Goal: Complete application form

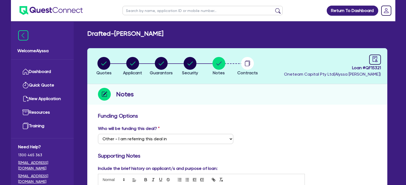
select select "Other"
click at [149, 9] on input "text" at bounding box center [202, 10] width 160 height 9
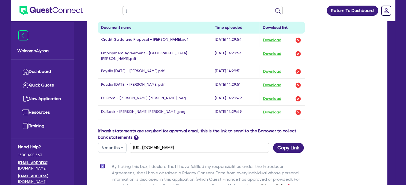
scroll to position [73, 0]
type input "[PERSON_NAME]"
click button "submit" at bounding box center [277, 11] width 9 height 7
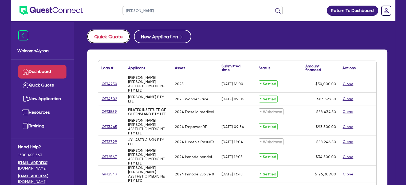
click at [106, 36] on button "Quick Quote" at bounding box center [108, 36] width 42 height 13
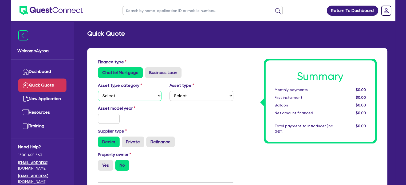
click at [144, 97] on select "Select Cars and light trucks Primary assets Secondary assets Tertiary assets" at bounding box center [130, 96] width 64 height 10
select select "TERTIARY_ASSETS"
click at [98, 91] on select "Select Cars and light trucks Primary assets Secondary assets Tertiary assets" at bounding box center [130, 96] width 64 height 10
click at [176, 99] on select "Select Beauty equipment IT equipment IT software Watercraft Other" at bounding box center [201, 96] width 64 height 10
select select "BEAUTY_EQUIPMENT"
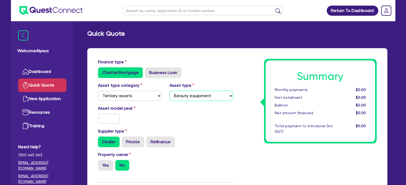
click at [169, 91] on select "Select Beauty equipment IT equipment IT software Watercraft Other" at bounding box center [201, 96] width 64 height 10
click at [109, 116] on input "text" at bounding box center [109, 119] width 22 height 10
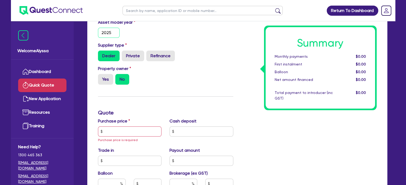
scroll to position [87, 0]
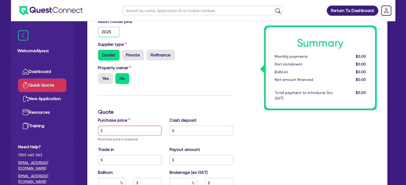
type input "2025"
click at [115, 132] on input "text" at bounding box center [130, 131] width 64 height 10
paste input "59,796"
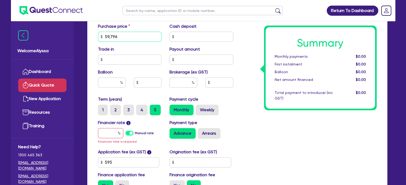
scroll to position [181, 0]
type input "59,796"
click at [178, 80] on input "text" at bounding box center [183, 82] width 28 height 10
type input "5"
type input "4"
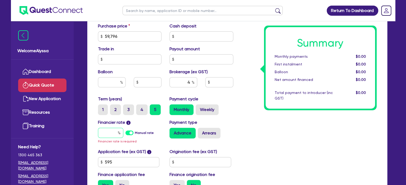
click at [106, 132] on input "text" at bounding box center [110, 133] width 25 height 10
type input "1"
type input "2,418.02"
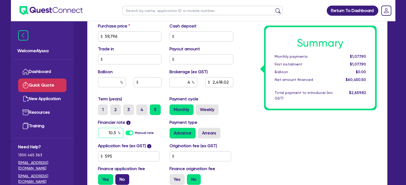
type input "10.5"
type input "2,418.02"
click at [120, 181] on label "No" at bounding box center [122, 179] width 14 height 11
click at [119, 178] on input "No" at bounding box center [116, 175] width 3 height 3
radio input "true"
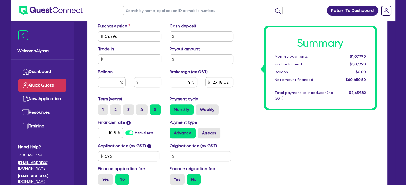
type input "2,391.84"
click at [259, 155] on div "Summary Monthly payments $1,330.17 First instalment i $1,984.67 Balloon $0.00 N…" at bounding box center [308, 34] width 143 height 312
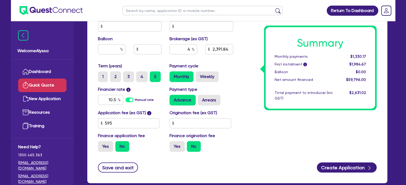
scroll to position [215, 0]
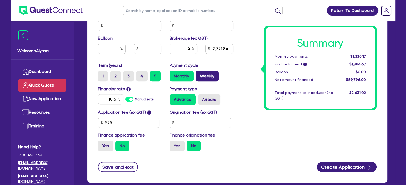
click at [211, 73] on label "Weekly" at bounding box center [206, 76] width 23 height 11
click at [199, 73] on input "Weekly" at bounding box center [196, 72] width 3 height 3
radio input "true"
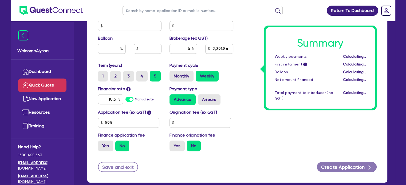
type input "2,391.84"
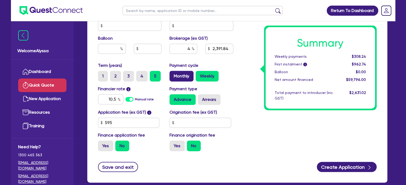
click at [178, 78] on label "Monthly" at bounding box center [181, 76] width 24 height 11
click at [173, 74] on input "Monthly" at bounding box center [170, 72] width 3 height 3
radio input "true"
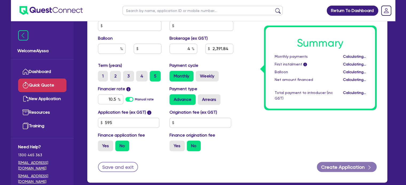
type input "2,391.84"
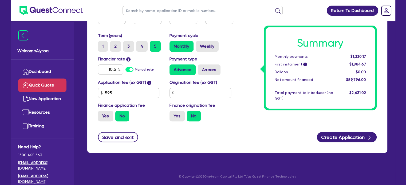
scroll to position [245, 0]
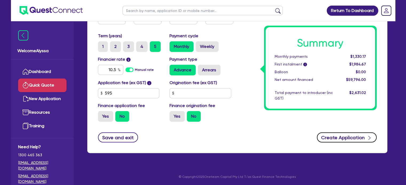
click at [333, 137] on button "Create Application" at bounding box center [347, 138] width 60 height 10
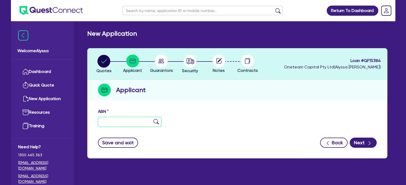
click at [128, 127] on input "text" at bounding box center [130, 122] width 64 height 10
paste input "93 690 451 042"
type input "93 690 451 042"
click at [155, 120] on img at bounding box center [155, 121] width 5 height 5
type input "[PERSON_NAME] & CO. MEDICAL GROUP PTY LTD"
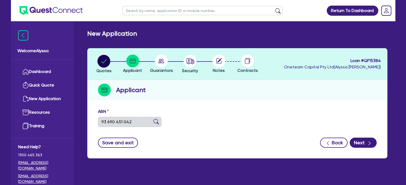
type input "Orium Clinic"
select select "COMPANY"
type input "[DATE]"
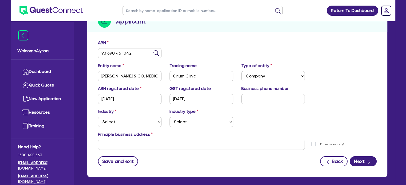
scroll to position [69, 0]
click at [139, 120] on select "Select Accomodation & Food Services Administrative & Support Services Agricultu…" at bounding box center [130, 122] width 64 height 10
select select "HEALTH_BEAUTY"
click at [98, 117] on select "Select Accomodation & Food Services Administrative & Support Services Agricultu…" at bounding box center [130, 122] width 64 height 10
click at [185, 122] on select "Select [MEDICAL_DATA], [MEDICAL_DATA] Services Cosmetics Supplies Day Spas, Hea…" at bounding box center [201, 122] width 64 height 10
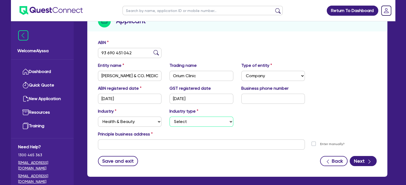
select select "HAIR_BEAUTY_SALONS"
click at [169, 117] on select "Select [MEDICAL_DATA], [MEDICAL_DATA] Services Cosmetics Supplies Day Spas, Hea…" at bounding box center [201, 122] width 64 height 10
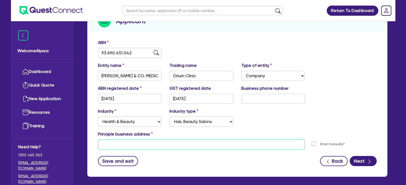
click at [111, 146] on input "text" at bounding box center [201, 145] width 207 height 10
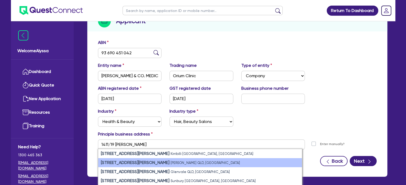
click at [125, 163] on strong "[STREET_ADDRESS][PERSON_NAME]" at bounding box center [135, 162] width 69 height 5
type input "[STREET_ADDRESS][PERSON_NAME][PERSON_NAME]"
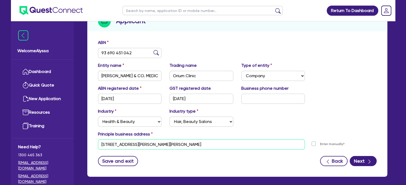
drag, startPoint x: 139, startPoint y: 145, endPoint x: 96, endPoint y: 142, distance: 42.8
click at [96, 142] on div "[STREET_ADDRESS][PERSON_NAME][PERSON_NAME]" at bounding box center [201, 145] width 215 height 10
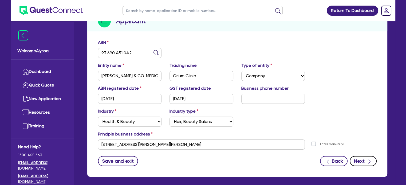
click at [360, 161] on button "Next" at bounding box center [362, 161] width 27 height 10
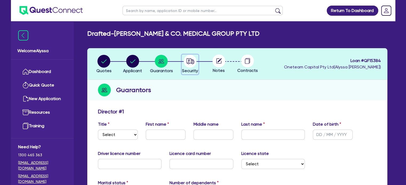
click at [191, 63] on icon "button" at bounding box center [190, 61] width 8 height 6
select select "TERTIARY_ASSETS"
select select "BEAUTY_EQUIPMENT"
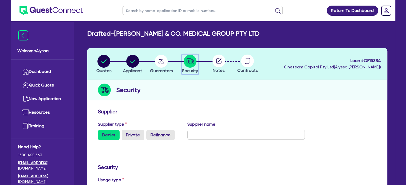
scroll to position [202, 0]
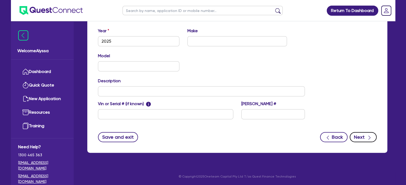
click at [366, 137] on button "Next" at bounding box center [362, 137] width 27 height 10
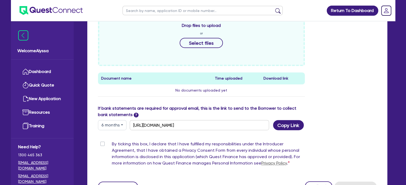
scroll to position [269, 0]
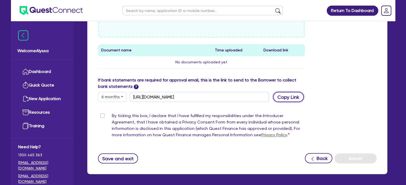
click at [290, 99] on button "Copy Link" at bounding box center [288, 97] width 31 height 10
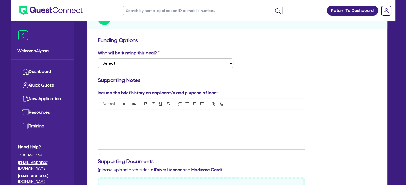
scroll to position [72, 0]
click at [119, 122] on div at bounding box center [201, 129] width 206 height 40
click at [143, 9] on input "text" at bounding box center [202, 10] width 160 height 9
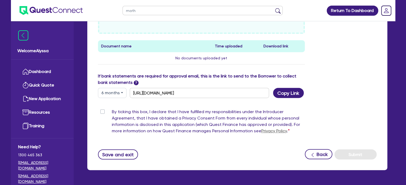
scroll to position [290, 0]
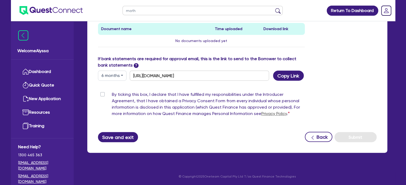
type input "math"
click at [114, 133] on button "Save and exit" at bounding box center [118, 137] width 40 height 10
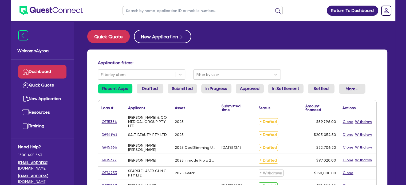
click at [139, 12] on input "text" at bounding box center [202, 10] width 160 height 9
type input "[PERSON_NAME]"
click at [273, 8] on button "submit" at bounding box center [277, 11] width 9 height 7
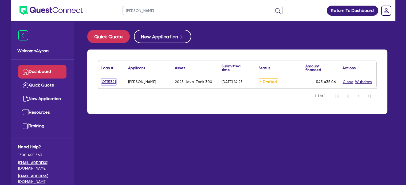
click at [109, 82] on link "QF15321" at bounding box center [108, 82] width 15 height 6
select select "TERTIARY_ASSETS"
select select "BEAUTY_EQUIPMENT"
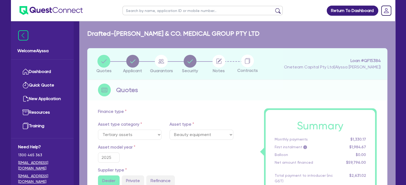
select select "CARS_AND_LIGHT_TRUCKS"
select select "PASSENGER_VEHICLES"
radio input "true"
type input "54,542.75"
type input "500"
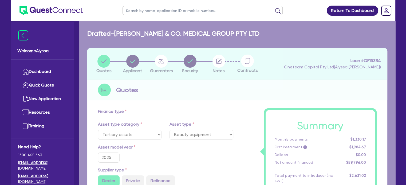
type input "33,000"
type input "24,392.31"
type input "1"
type input "454.35"
type input "6.92"
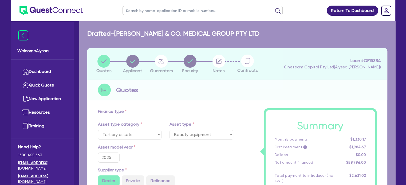
type input "500"
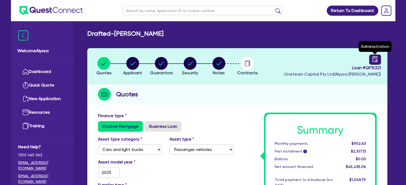
click at [376, 59] on icon "audit" at bounding box center [375, 59] width 6 height 6
select select "DRAFTED_AMENDED"
select select "Other"
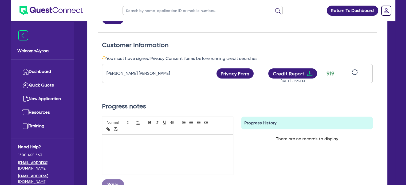
scroll to position [140, 0]
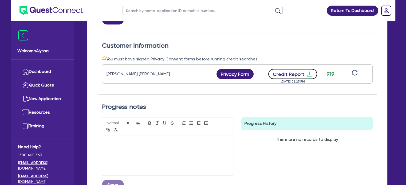
click at [294, 75] on button "Credit Report" at bounding box center [292, 74] width 49 height 10
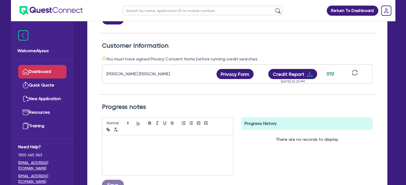
click at [28, 72] on icon at bounding box center [25, 72] width 6 height 6
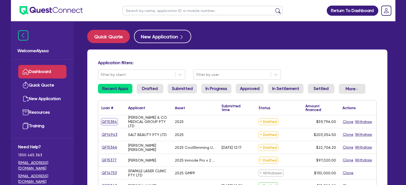
click at [109, 122] on link "QF15384" at bounding box center [109, 122] width 16 height 6
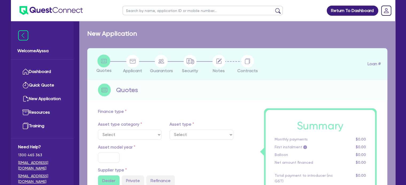
select select "TERTIARY_ASSETS"
type input "2025"
type input "59,796"
type input "4"
type input "2,391.84"
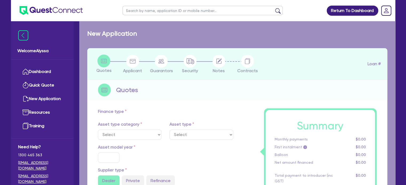
type input "10.5"
select select "BEAUTY_EQUIPMENT"
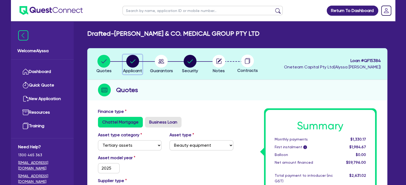
click at [134, 61] on circle "button" at bounding box center [132, 61] width 13 height 13
select select "COMPANY"
select select "HEALTH_BEAUTY"
select select "HAIR_BEAUTY_SALONS"
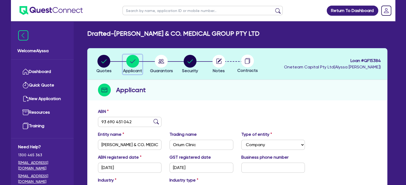
scroll to position [10, 0]
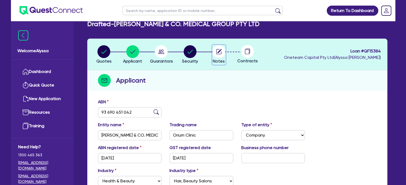
click at [219, 50] on icon "button" at bounding box center [219, 51] width 4 height 4
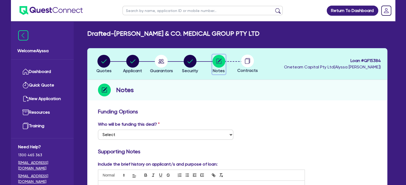
scroll to position [88, 0]
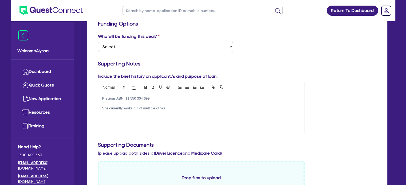
click at [170, 109] on p "She currently works out of multiple clinics" at bounding box center [201, 108] width 198 height 5
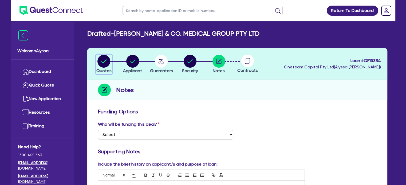
click at [103, 57] on circle "button" at bounding box center [103, 61] width 13 height 13
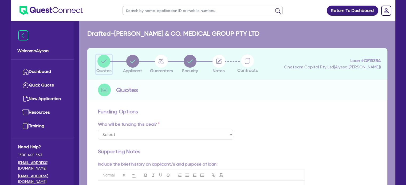
select select "TERTIARY_ASSETS"
select select "BEAUTY_EQUIPMENT"
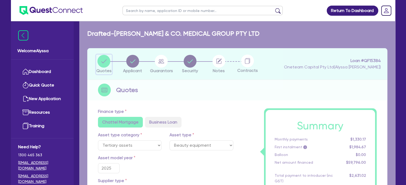
type input "59,796"
type input "2,391.84"
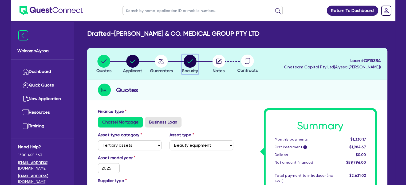
click at [192, 68] on span "Security" at bounding box center [190, 70] width 16 height 5
select select "TERTIARY_ASSETS"
select select "BEAUTY_EQUIPMENT"
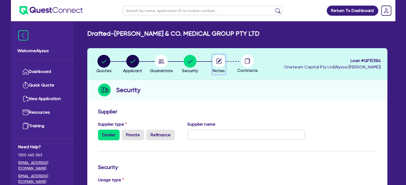
click at [221, 66] on circle "button" at bounding box center [218, 61] width 13 height 13
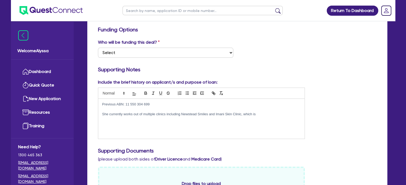
scroll to position [91, 0]
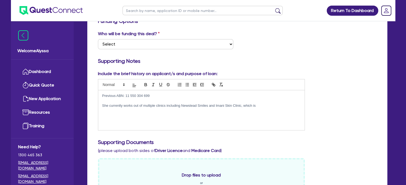
click at [269, 108] on div "Previous ABN: 11 550 304 699 She currently works out of multiple clinics includ…" at bounding box center [201, 110] width 206 height 40
drag, startPoint x: 144, startPoint y: 112, endPoint x: 91, endPoint y: 113, distance: 52.5
click at [91, 113] on div "Funding Options Who will be funding this deal? Select I want Quest to fund 100%…" at bounding box center [237, 184] width 300 height 338
drag, startPoint x: 136, startPoint y: 114, endPoint x: 211, endPoint y: 106, distance: 75.0
click at [211, 106] on div "Previous ABN: 11 550 304 699 She currently works out of multiple clinics includ…" at bounding box center [201, 110] width 206 height 40
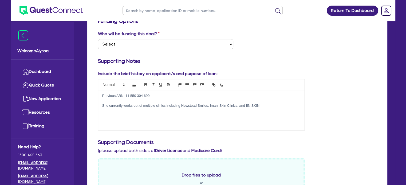
scroll to position [0, 0]
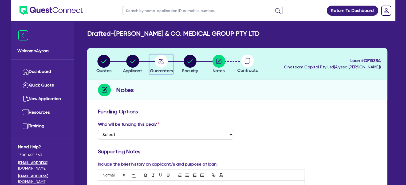
click at [160, 62] on circle "button" at bounding box center [161, 61] width 13 height 13
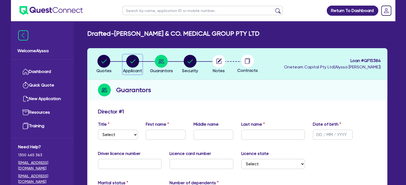
click at [132, 62] on circle "button" at bounding box center [132, 61] width 13 height 13
select select "COMPANY"
select select "HEALTH_BEAUTY"
select select "HAIR_BEAUTY_SALONS"
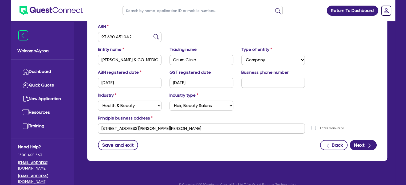
scroll to position [85, 0]
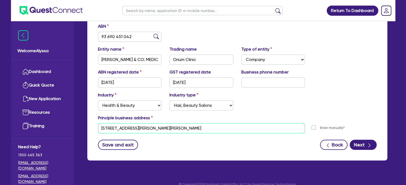
drag, startPoint x: 177, startPoint y: 127, endPoint x: 75, endPoint y: 127, distance: 102.4
click at [75, 127] on div "Welcome Alyssa Dashboard Quick Quote New Application Ref Company Ref Salesperso…" at bounding box center [203, 54] width 384 height 279
paste input "[STREET_ADDRESS]"
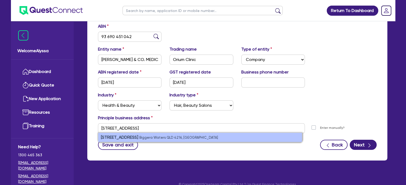
click at [137, 135] on strong "[STREET_ADDRESS]" at bounding box center [119, 137] width 37 height 5
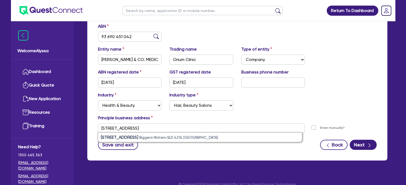
type input "[STREET_ADDRESS]"
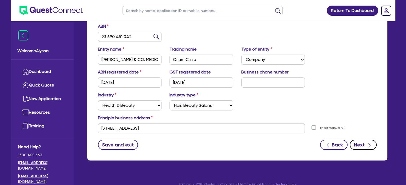
click at [361, 143] on button "Next" at bounding box center [362, 145] width 27 height 10
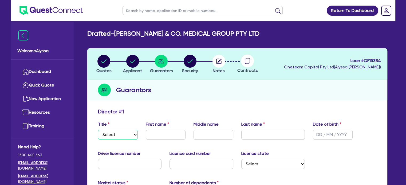
click at [127, 136] on select "Select Mr Mrs Ms Miss Dr" at bounding box center [118, 135] width 40 height 10
select select "DR"
click at [98, 130] on select "Select Mr Mrs Ms Miss Dr" at bounding box center [118, 135] width 40 height 10
type input "[PERSON_NAME]"
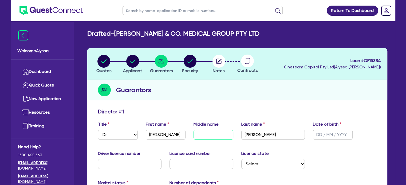
click at [202, 135] on input "text" at bounding box center [213, 135] width 40 height 10
type input "Abisola"
type input "[DATE]"
type input "133226250"
type input "B89102D3C6"
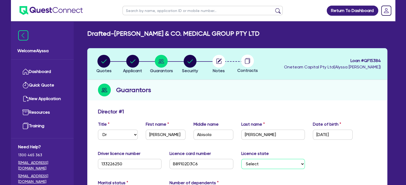
select select "QLD"
click at [241, 159] on select "Select [GEOGRAPHIC_DATA] [GEOGRAPHIC_DATA] [GEOGRAPHIC_DATA] [GEOGRAPHIC_DATA] …" at bounding box center [273, 164] width 64 height 10
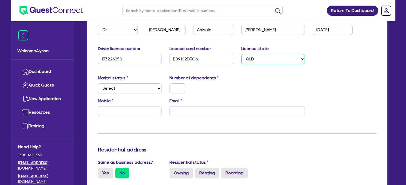
scroll to position [106, 0]
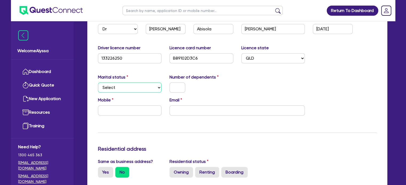
click at [141, 85] on select "Select Single Married De Facto / Partner" at bounding box center [130, 88] width 64 height 10
click at [98, 83] on select "Select Single Married De Facto / Partner" at bounding box center [130, 88] width 64 height 10
click at [181, 86] on input "text" at bounding box center [177, 88] width 16 height 10
click at [148, 88] on select "Select Single Married De Facto / Partner" at bounding box center [130, 88] width 64 height 10
select select "SINGLE"
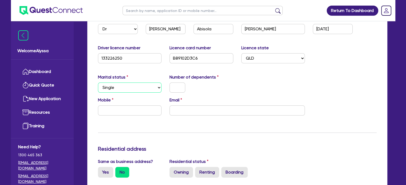
click at [98, 83] on select "Select Single Married De Facto / Partner" at bounding box center [130, 88] width 64 height 10
click at [178, 86] on input "text" at bounding box center [177, 88] width 16 height 10
click at [178, 110] on input "email" at bounding box center [236, 111] width 135 height 10
paste input "[PERSON_NAME][EMAIL_ADDRESS][DOMAIN_NAME]"
type input "0"
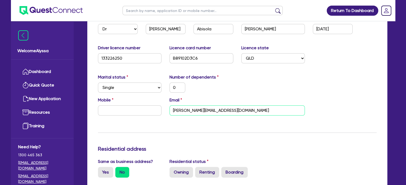
type input "[PERSON_NAME][EMAIL_ADDRESS][DOMAIN_NAME]"
click at [103, 106] on input "text" at bounding box center [130, 111] width 64 height 10
type input "0"
paste input "435 093 228"
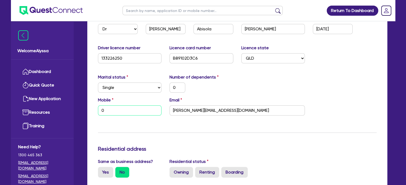
type input "0"
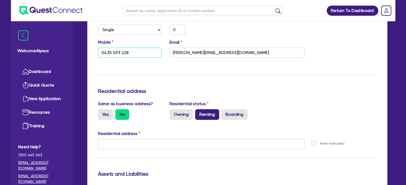
type input "0435 093 228"
click at [206, 116] on label "Renting" at bounding box center [207, 114] width 24 height 11
click at [198, 113] on input "Renting" at bounding box center [196, 110] width 3 height 3
radio input "true"
type input "0"
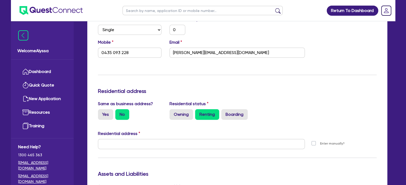
type input "0435 093 228"
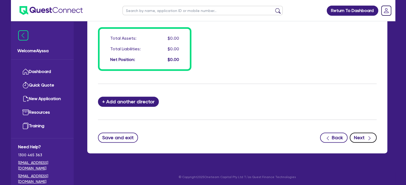
click at [357, 138] on button "Next" at bounding box center [362, 138] width 27 height 10
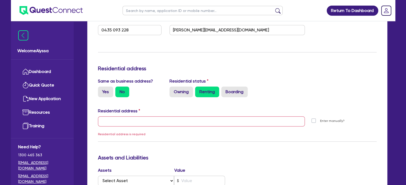
scroll to position [158, 0]
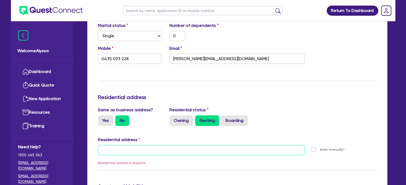
click at [112, 151] on input "text" at bounding box center [201, 150] width 207 height 10
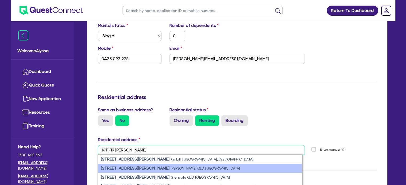
type input "1411/19 [PERSON_NAME]"
click at [131, 169] on strong "[STREET_ADDRESS][PERSON_NAME]" at bounding box center [135, 168] width 69 height 5
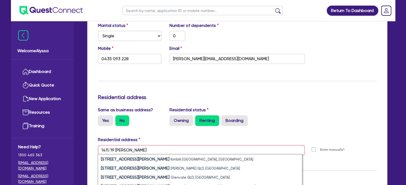
type input "0"
type input "0435 093 228"
type input "[STREET_ADDRESS][PERSON_NAME][PERSON_NAME]"
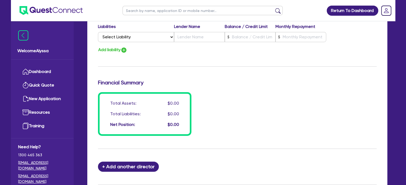
scroll to position [432, 0]
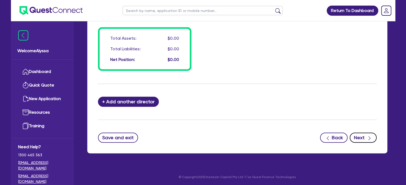
click at [368, 137] on icon "button" at bounding box center [368, 138] width 5 height 5
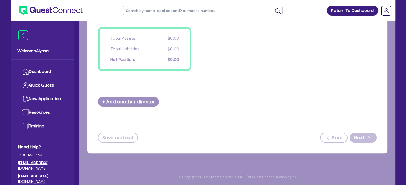
select select "TERTIARY_ASSETS"
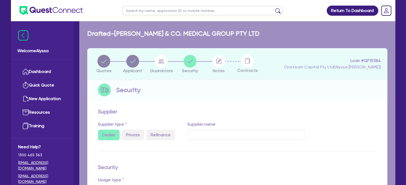
select select "BEAUTY_EQUIPMENT"
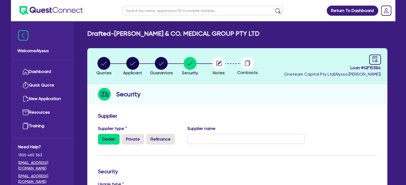
scroll to position [51, 0]
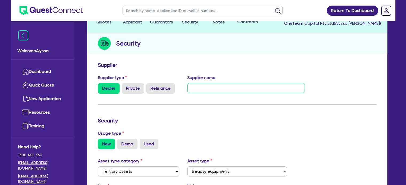
click at [230, 89] on input "text" at bounding box center [245, 88] width 117 height 10
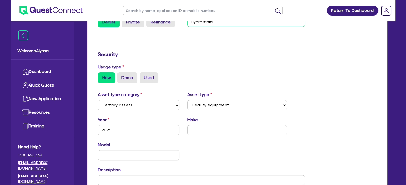
type input "Hydrafacial"
click at [206, 132] on input "text" at bounding box center [236, 130] width 99 height 10
type input "Hydrafacial"
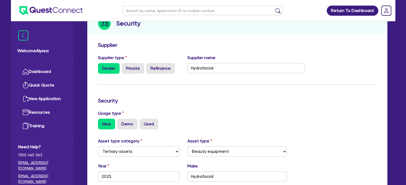
scroll to position [0, 0]
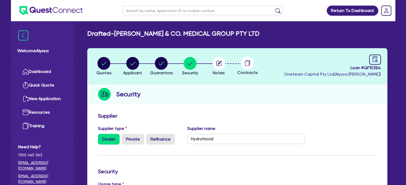
type input "Syndeo"
click at [222, 63] on circle "button" at bounding box center [218, 63] width 13 height 13
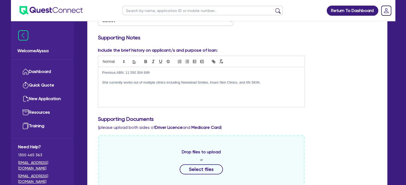
scroll to position [126, 0]
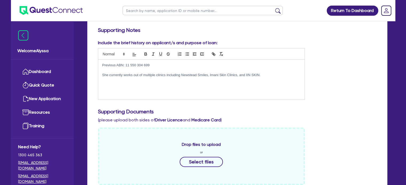
click at [265, 73] on p "She currently works out of multiple clinics including Newstead Smiles, Imani Sk…" at bounding box center [201, 75] width 198 height 5
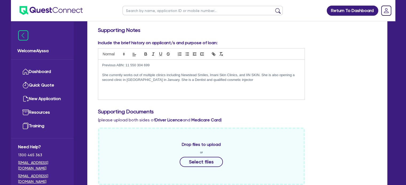
click at [243, 81] on p "She currently works out of multiple clinics including Newstead Smiles, Imani Sk…" at bounding box center [201, 78] width 198 height 10
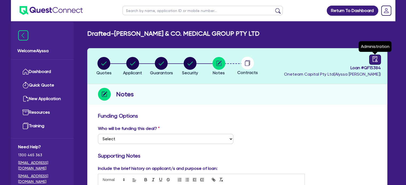
click at [375, 56] on icon "audit" at bounding box center [375, 59] width 6 height 6
select select "DRAFTED_NEW"
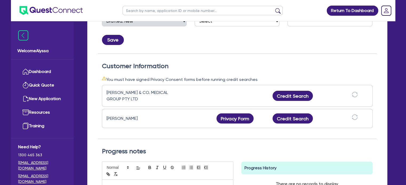
scroll to position [119, 0]
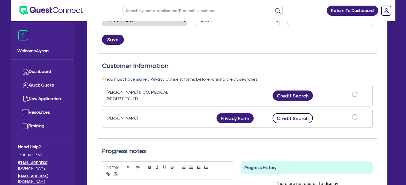
click at [282, 115] on button "Credit Search" at bounding box center [292, 118] width 41 height 10
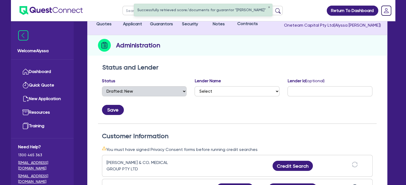
scroll to position [0, 0]
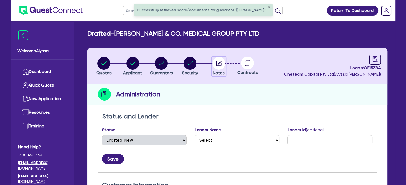
click at [217, 67] on circle "button" at bounding box center [218, 63] width 13 height 13
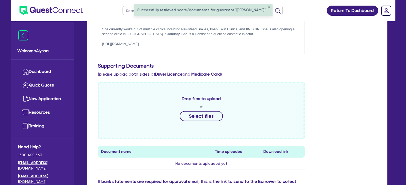
scroll to position [173, 0]
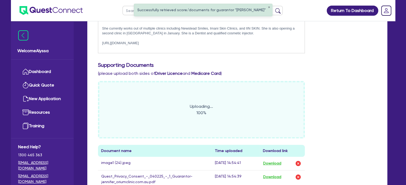
click at [327, 157] on div "Uploading... 100% Document name Time uploaded Download link image1 (24).jpeg [D…" at bounding box center [237, 139] width 286 height 116
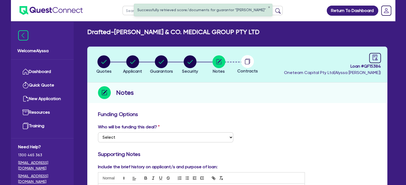
scroll to position [0, 0]
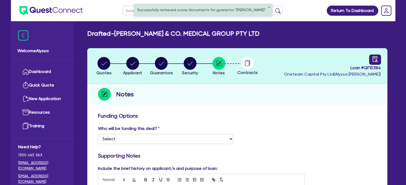
click at [377, 58] on icon "audit" at bounding box center [375, 59] width 6 height 6
select select "DRAFTED_NEW"
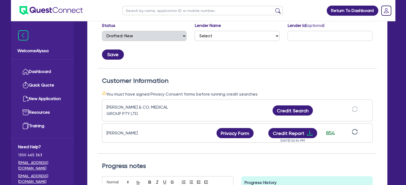
scroll to position [113, 0]
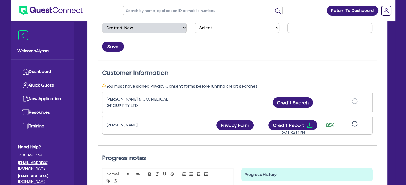
click at [295, 119] on div "[PERSON_NAME] Privacy Form Privacy form logs Close Send new privacy form? You h…" at bounding box center [237, 125] width 270 height 19
click at [287, 123] on button "Credit Report" at bounding box center [292, 125] width 49 height 10
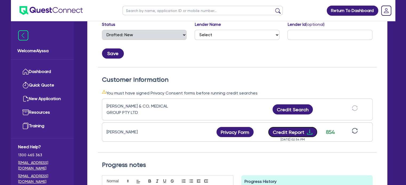
scroll to position [0, 0]
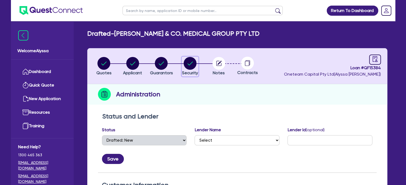
click at [190, 62] on circle "button" at bounding box center [189, 63] width 13 height 13
select select "TERTIARY_ASSETS"
select select "BEAUTY_EQUIPMENT"
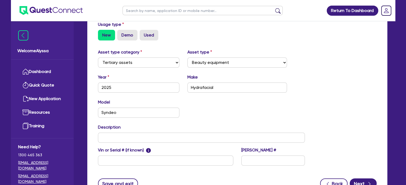
scroll to position [206, 0]
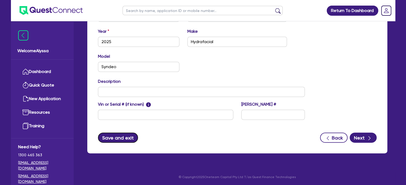
click at [125, 133] on button "Save and exit" at bounding box center [118, 138] width 40 height 10
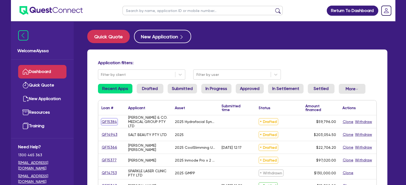
click at [108, 122] on link "QF15384" at bounding box center [109, 122] width 16 height 6
select select "TERTIARY_ASSETS"
select select "BEAUTY_EQUIPMENT"
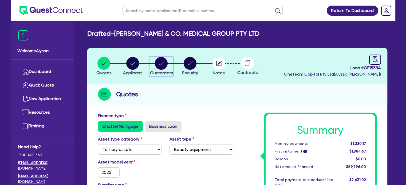
click at [162, 61] on circle "button" at bounding box center [161, 63] width 13 height 13
select select "DR"
select select "QLD"
select select "SINGLE"
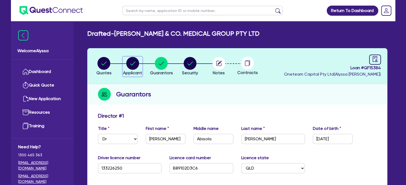
click at [133, 62] on circle "button" at bounding box center [132, 63] width 13 height 13
select select "COMPANY"
select select "HEALTH_BEAUTY"
select select "HAIR_BEAUTY_SALONS"
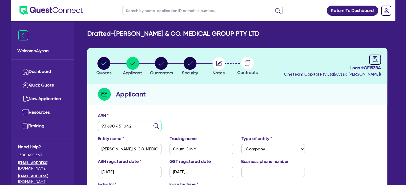
drag, startPoint x: 138, startPoint y: 123, endPoint x: 82, endPoint y: 116, distance: 56.5
click at [82, 116] on div "Drafted - [PERSON_NAME] & CO. MEDICAL GROUP PTY LTD Quotes Applicant [GEOGRAPHI…" at bounding box center [237, 143] width 316 height 227
click at [223, 64] on circle "button" at bounding box center [218, 63] width 13 height 13
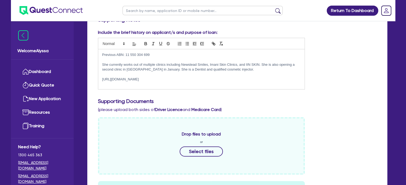
scroll to position [137, 0]
click at [241, 69] on p "She currently works out of multiple clinics including Newstead Smiles, Imani Sk…" at bounding box center [201, 67] width 198 height 10
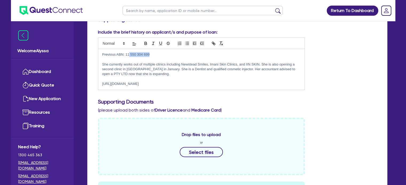
drag, startPoint x: 151, startPoint y: 54, endPoint x: 128, endPoint y: 55, distance: 23.8
click at [128, 55] on p "Previous ABN: 11 550 304 699" at bounding box center [201, 54] width 198 height 5
drag, startPoint x: 265, startPoint y: 88, endPoint x: 134, endPoint y: 70, distance: 132.5
click at [134, 70] on div "Previous ABN: 11 550 304 699 She currently works out of multiple clinics includ…" at bounding box center [201, 69] width 206 height 41
click at [162, 74] on p "She currently works out of multiple clinics including Newstead Smiles, Imani Sk…" at bounding box center [201, 69] width 198 height 15
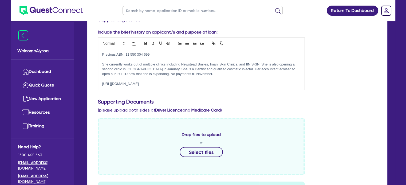
drag, startPoint x: 266, startPoint y: 88, endPoint x: 84, endPoint y: 51, distance: 185.8
click at [84, 51] on div "Quotes Applicant [GEOGRAPHIC_DATA] Security Notes Contracts Loan # QF15384 Onet…" at bounding box center [237, 132] width 308 height 440
copy div "Previous ABN: 11 550 304 699 She currently works out of multiple clinics includ…"
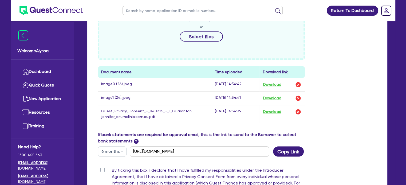
scroll to position [0, 0]
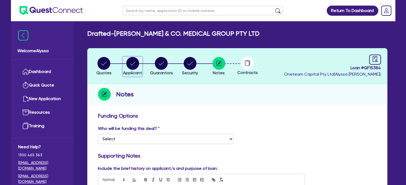
click at [129, 64] on circle "button" at bounding box center [132, 63] width 13 height 13
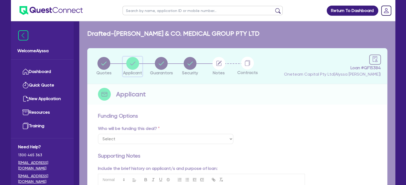
select select "COMPANY"
select select "HEALTH_BEAUTY"
select select "HAIR_BEAUTY_SALONS"
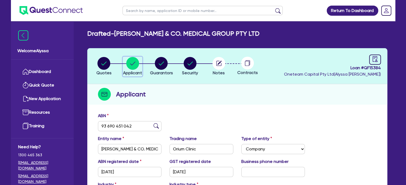
scroll to position [97, 0]
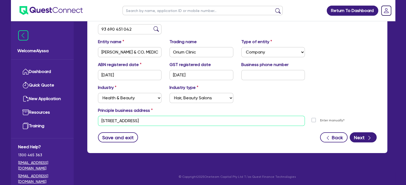
drag, startPoint x: 202, startPoint y: 123, endPoint x: 91, endPoint y: 119, distance: 110.2
click at [91, 119] on div "ABN 93 690 451 042 Entity name [PERSON_NAME] & CO. MEDICAL GROUP PTY LTD Tradin…" at bounding box center [237, 83] width 300 height 140
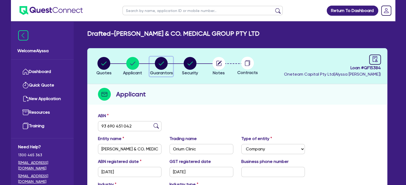
click at [161, 70] on button "Guarantors" at bounding box center [160, 67] width 23 height 20
select select "DR"
select select "QLD"
select select "SINGLE"
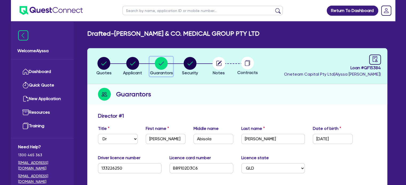
scroll to position [115, 0]
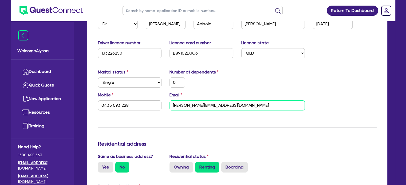
drag, startPoint x: 237, startPoint y: 107, endPoint x: 159, endPoint y: 105, distance: 77.4
click at [159, 105] on div "Mobile [PHONE_NUMBER] Email [PERSON_NAME][EMAIL_ADDRESS][DOMAIN_NAME]" at bounding box center [237, 103] width 286 height 23
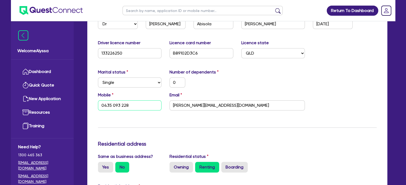
drag, startPoint x: 133, startPoint y: 106, endPoint x: 100, endPoint y: 102, distance: 32.6
click at [100, 102] on input "0435 093 228" at bounding box center [130, 106] width 64 height 10
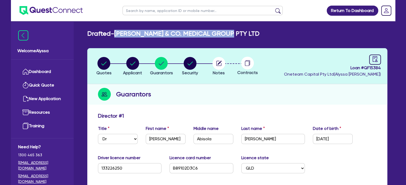
drag, startPoint x: 233, startPoint y: 30, endPoint x: 117, endPoint y: 32, distance: 115.5
click at [117, 32] on div "Drafted - [PERSON_NAME] & CO. MEDICAL GROUP PTY LTD" at bounding box center [237, 34] width 308 height 8
copy h2 "[PERSON_NAME] & CO. MEDICAL GROUP PTY LTD"
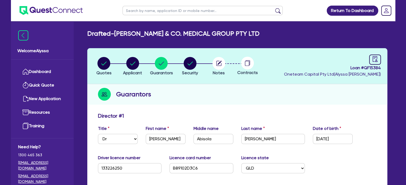
drag, startPoint x: 243, startPoint y: 36, endPoint x: 115, endPoint y: 35, distance: 127.5
click at [115, 35] on div "Drafted - [PERSON_NAME] & CO. MEDICAL GROUP PTY LTD" at bounding box center [237, 34] width 308 height 8
copy h2 "[PERSON_NAME] & CO. MEDICAL GROUP PTY LTD"
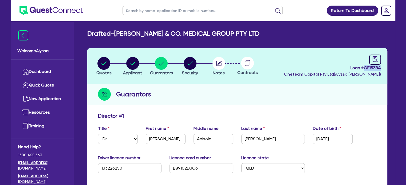
drag, startPoint x: 380, startPoint y: 67, endPoint x: 365, endPoint y: 68, distance: 15.2
click at [365, 68] on span "Loan # QF15384" at bounding box center [332, 68] width 97 height 6
copy span "QF15384"
click at [95, 65] on li "Quotes" at bounding box center [104, 66] width 29 height 19
click at [99, 65] on circle "button" at bounding box center [103, 63] width 13 height 13
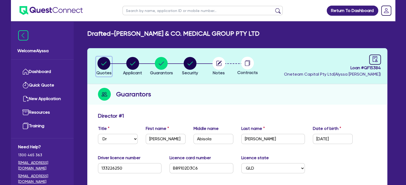
select select "TERTIARY_ASSETS"
select select "BEAUTY_EQUIPMENT"
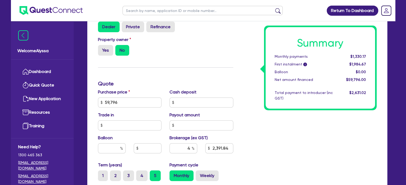
scroll to position [298, 0]
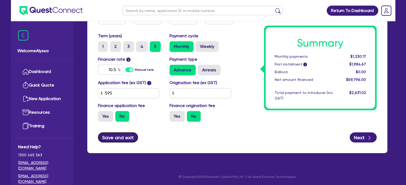
click at [123, 136] on button "Save and exit" at bounding box center [118, 138] width 40 height 10
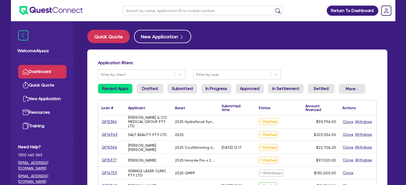
click at [139, 8] on input "text" at bounding box center [202, 10] width 160 height 9
click at [273, 8] on button "submit" at bounding box center [277, 11] width 9 height 7
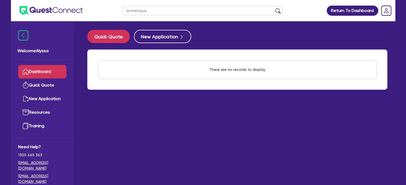
drag, startPoint x: 147, startPoint y: 9, endPoint x: 78, endPoint y: 11, distance: 69.6
click at [78, 11] on header "domenique Return To Dashboard Edit Profile Logout" at bounding box center [203, 10] width 384 height 21
click at [273, 8] on button "submit" at bounding box center [277, 11] width 9 height 7
drag, startPoint x: 141, startPoint y: 13, endPoint x: 62, endPoint y: 21, distance: 79.4
click at [62, 21] on div "domenique Return To Dashboard Edit Profile Logout Welcome Alyssa Dashboard Quic…" at bounding box center [203, 103] width 392 height 207
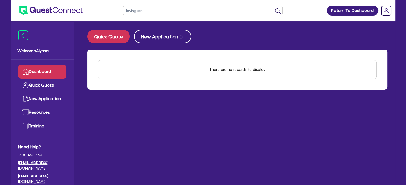
click at [273, 8] on button "submit" at bounding box center [277, 11] width 9 height 7
drag, startPoint x: 150, startPoint y: 10, endPoint x: 84, endPoint y: 12, distance: 66.4
click at [84, 12] on header "levington Return To Dashboard Edit Profile Logout" at bounding box center [203, 10] width 384 height 21
type input "[PERSON_NAME]"
click at [273, 8] on button "submit" at bounding box center [277, 11] width 9 height 7
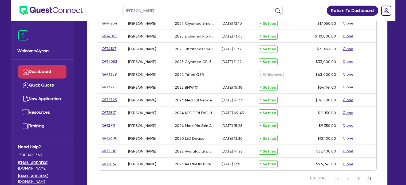
scroll to position [85, 0]
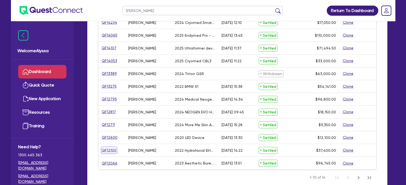
click at [109, 150] on link "QF12100" at bounding box center [108, 150] width 15 height 6
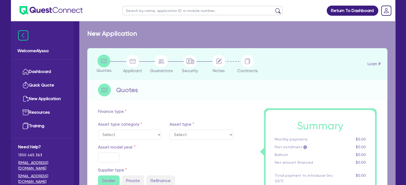
select select "TERTIARY_ASSETS"
type input "2022"
type input "37,400"
type input "4"
type input "1,496"
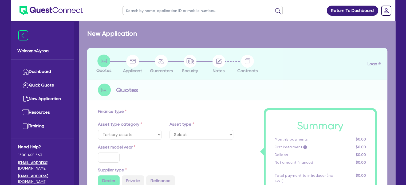
type input "15.8"
type input "395"
select select "BEAUTY_EQUIPMENT"
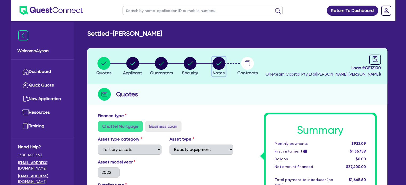
click at [217, 66] on circle "button" at bounding box center [218, 63] width 13 height 13
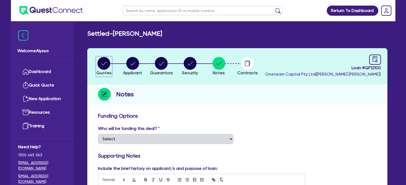
click at [108, 64] on circle "button" at bounding box center [103, 63] width 13 height 13
select select "TERTIARY_ASSETS"
select select "BEAUTY_EQUIPMENT"
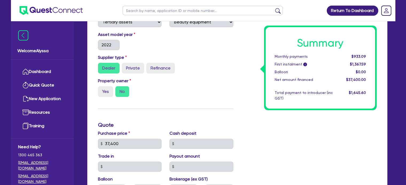
scroll to position [127, 0]
click at [33, 71] on link "Dashboard" at bounding box center [42, 72] width 48 height 14
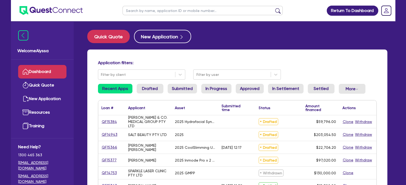
click at [163, 13] on input "text" at bounding box center [202, 10] width 160 height 9
click at [273, 8] on button "submit" at bounding box center [277, 11] width 9 height 7
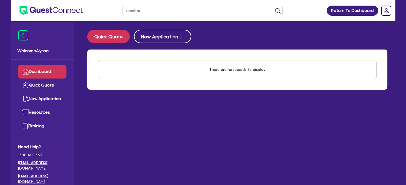
click at [147, 11] on input "facebar" at bounding box center [202, 10] width 160 height 9
click at [273, 8] on button "submit" at bounding box center [277, 11] width 9 height 7
drag, startPoint x: 147, startPoint y: 11, endPoint x: 105, endPoint y: 12, distance: 42.7
click at [105, 12] on header "facebar Return To Dashboard Edit Profile Logout" at bounding box center [203, 10] width 384 height 21
type input "[PERSON_NAME]"
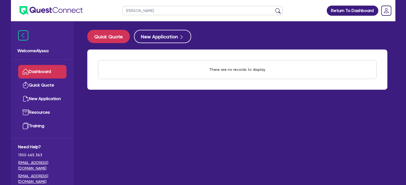
click at [273, 8] on button "submit" at bounding box center [277, 11] width 9 height 7
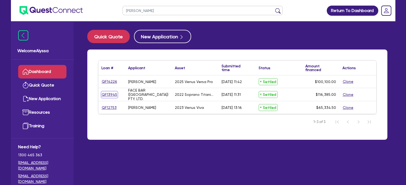
click at [110, 95] on link "QF13945" at bounding box center [109, 95] width 16 height 6
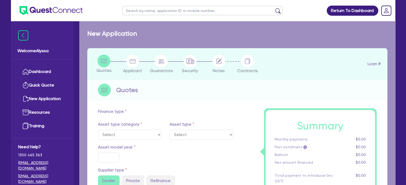
select select "TERTIARY_ASSETS"
type input "2022"
radio input "true"
type input "121,000"
type input "5,000"
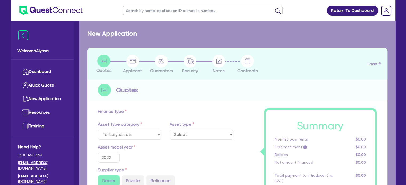
type input "3.60"
type input "4,200"
type input "10.5"
type input "350"
select select "BEAUTY_EQUIPMENT"
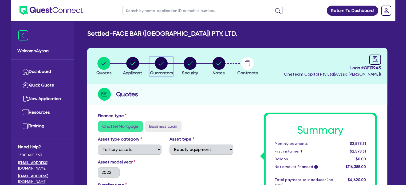
click at [162, 66] on circle "button" at bounding box center [161, 63] width 13 height 13
select select "MRS"
select select "TAS"
select select "MARRIED"
select select "PROPERTY"
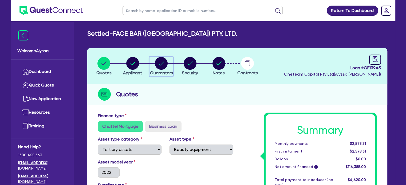
select select "INVESTMENT_PROPERTY"
select select "EQUIPMENT"
select select "MORTGAGE"
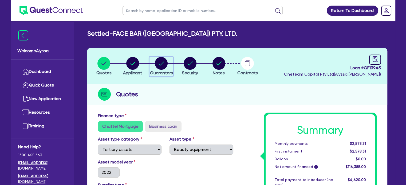
select select "CREDIT_CARD"
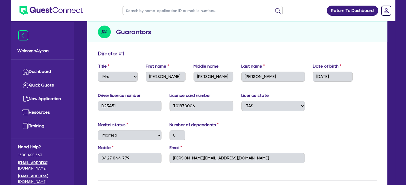
scroll to position [62, 0]
select select "TERTIARY_ASSETS"
select select "BEAUTY_EQUIPMENT"
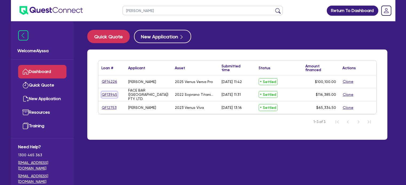
click at [110, 95] on link "QF13945" at bounding box center [109, 95] width 16 height 6
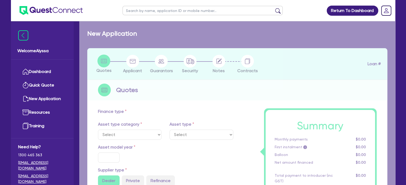
select select "TERTIARY_ASSETS"
type input "2022"
radio input "true"
type input "121,000"
type input "5,000"
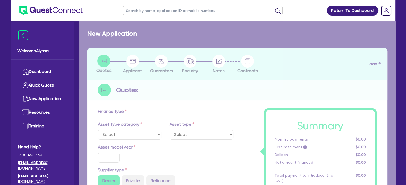
type input "3.60"
type input "4,200"
type input "10.5"
type input "350"
select select "BEAUTY_EQUIPMENT"
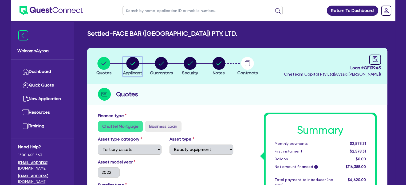
click at [126, 68] on icon "button" at bounding box center [132, 63] width 13 height 13
select select "COMPANY"
select select "HEALTH_BEAUTY"
select select "HAIR_BEAUTY_SALONS"
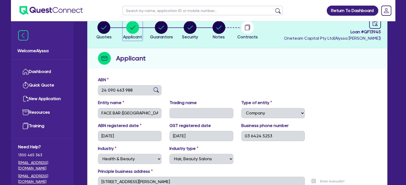
scroll to position [35, 0]
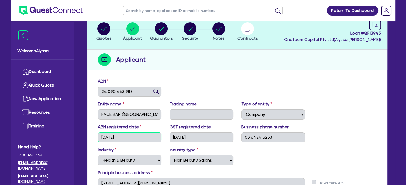
drag, startPoint x: 136, startPoint y: 136, endPoint x: 113, endPoint y: 137, distance: 23.2
click at [113, 137] on input "[DATE]" at bounding box center [130, 138] width 64 height 10
drag, startPoint x: 199, startPoint y: 135, endPoint x: 187, endPoint y: 136, distance: 12.1
click at [187, 136] on input "[DATE]" at bounding box center [201, 138] width 64 height 10
click at [191, 137] on input "[DATE]" at bounding box center [201, 138] width 64 height 10
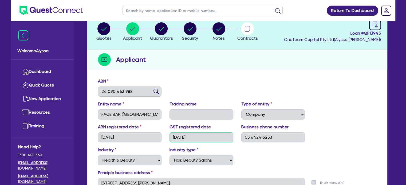
scroll to position [0, 0]
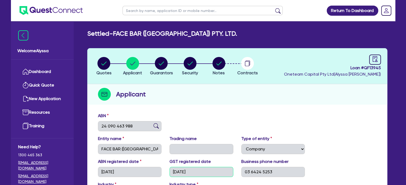
drag, startPoint x: 191, startPoint y: 137, endPoint x: 44, endPoint y: -32, distance: 224.6
click at [44, 0] on html "Return To Dashboard Edit Profile Logout Welcome Alyssa Dashboard Quick Quote Ne…" at bounding box center [203, 141] width 406 height 283
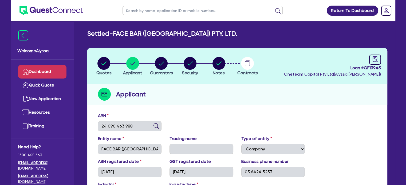
click at [41, 69] on link "Dashboard" at bounding box center [42, 72] width 48 height 14
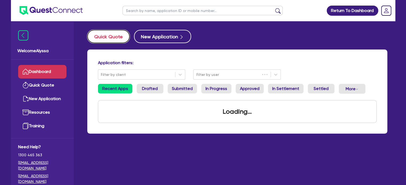
click at [115, 40] on button "Quick Quote" at bounding box center [108, 36] width 42 height 13
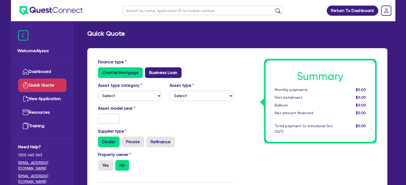
click at [168, 73] on label "Business Loan" at bounding box center [163, 72] width 37 height 11
click at [148, 71] on input "Business Loan" at bounding box center [146, 68] width 3 height 3
radio input "true"
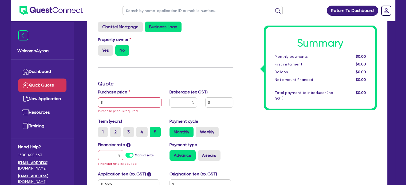
scroll to position [46, 0]
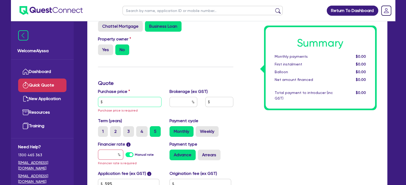
click at [117, 103] on input "text" at bounding box center [130, 102] width 64 height 10
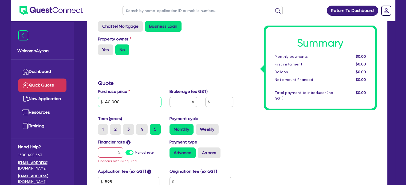
type input "40,000"
click at [107, 160] on span "Financier rate is required" at bounding box center [117, 161] width 39 height 4
click at [107, 157] on input "text" at bounding box center [110, 153] width 25 height 10
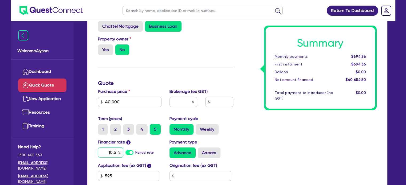
scroll to position [60, 0]
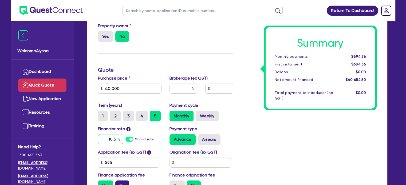
type input "10.5"
click at [122, 183] on label "No" at bounding box center [122, 186] width 14 height 11
click at [119, 183] on input "No" at bounding box center [116, 182] width 3 height 3
radio input "true"
click at [182, 89] on input "text" at bounding box center [183, 89] width 28 height 10
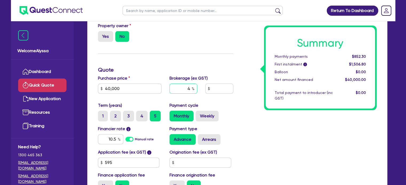
type input "4"
type input "1,600"
click at [247, 113] on div "Summary Monthly payments $889.80 First instalment i $1,544.30 Balloon $0.00 Net…" at bounding box center [308, 97] width 143 height 197
click at [189, 91] on input "4" at bounding box center [183, 89] width 28 height 10
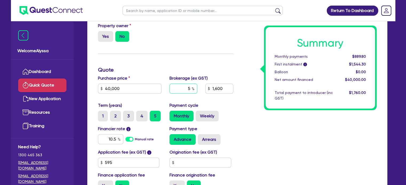
type input "5"
type input "2,000"
click at [258, 124] on div "Summary Monthly payments Calculating... First instalment i Calculating... Ballo…" at bounding box center [308, 97] width 143 height 197
click at [188, 90] on input "5" at bounding box center [183, 89] width 28 height 10
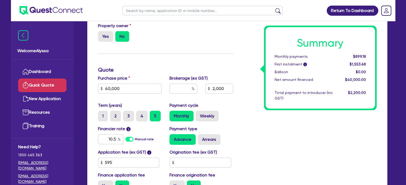
type input "2,000"
click at [171, 66] on div "Finance type Chattel Mortgage Business Loan Asset type category Select Cars and…" at bounding box center [165, 97] width 143 height 197
click at [105, 139] on input "10.5" at bounding box center [110, 139] width 25 height 10
click at [123, 87] on input "40,000" at bounding box center [130, 89] width 64 height 10
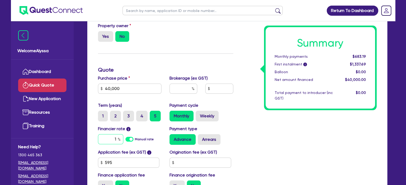
click at [112, 143] on input "1" at bounding box center [110, 139] width 25 height 10
type input "10.5"
click at [175, 91] on input "text" at bounding box center [183, 89] width 28 height 10
type input "5"
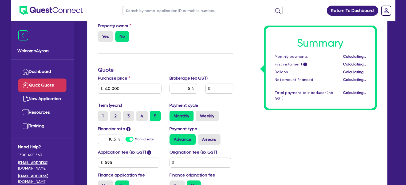
click at [226, 111] on div "Monthly Weekly" at bounding box center [201, 116] width 64 height 11
type input "2,000"
click at [185, 85] on input "5" at bounding box center [183, 89] width 28 height 10
type input "4.5"
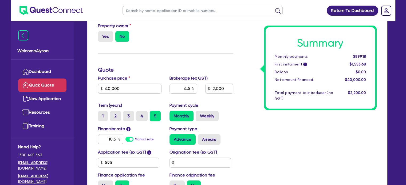
type input "1,800"
click at [277, 130] on div "Summary Monthly payments $899.18 First instalment i $1,553.68 Balloon $0.00 Net…" at bounding box center [308, 97] width 143 height 197
click at [163, 11] on input "text" at bounding box center [202, 10] width 160 height 9
drag, startPoint x: 150, startPoint y: 11, endPoint x: 100, endPoint y: 3, distance: 50.1
click at [100, 3] on header "2530000 Return To Dashboard Edit Profile Logout" at bounding box center [203, 10] width 384 height 21
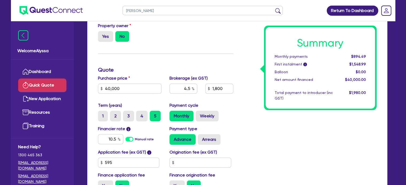
type input "[PERSON_NAME]"
click button "submit" at bounding box center [277, 11] width 9 height 7
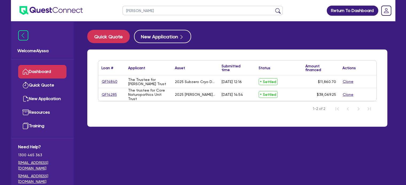
drag, startPoint x: 143, startPoint y: 8, endPoint x: 94, endPoint y: -1, distance: 49.7
click at [94, 0] on html "[PERSON_NAME] Return To Dashboard Edit Profile Logout Welcome Alyssa Dashboard …" at bounding box center [203, 103] width 406 height 207
type input "amber"
click at [273, 8] on button "submit" at bounding box center [277, 11] width 9 height 7
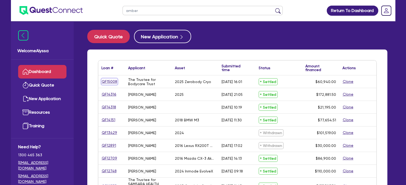
click at [113, 81] on link "QF15008" at bounding box center [109, 82] width 16 height 6
select select "TERTIARY_ASSETS"
select select "BEAUTY_EQUIPMENT"
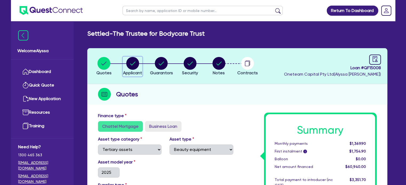
click at [137, 63] on circle "button" at bounding box center [132, 63] width 13 height 13
select select "TRUST"
select select "COMPANY"
select select "HEALTH_BEAUTY"
select select "OTHER_HEALTH_BEAUTY"
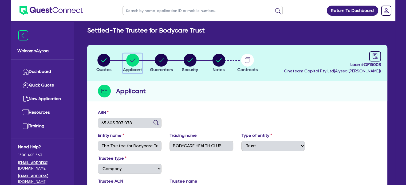
scroll to position [22, 0]
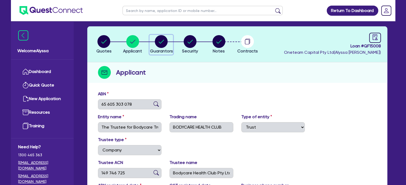
click at [162, 43] on circle "button" at bounding box center [161, 41] width 13 height 13
select select "MRS"
select select "WA"
select select "MARRIED"
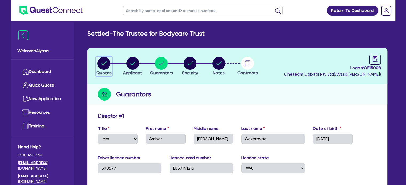
click at [103, 66] on circle "button" at bounding box center [103, 63] width 13 height 13
select select "TERTIARY_ASSETS"
select select "BEAUTY_EQUIPMENT"
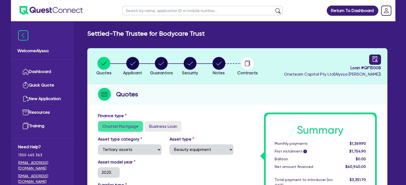
click at [379, 59] on link at bounding box center [375, 60] width 12 height 10
select select "SETTLED"
select select "Grenke"
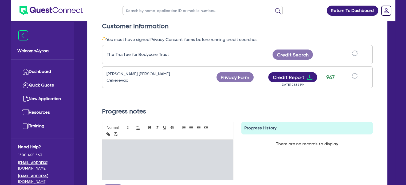
scroll to position [156, 0]
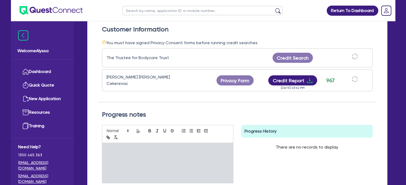
click at [155, 10] on input "text" at bounding box center [202, 10] width 160 height 9
type input "[PERSON_NAME]"
click button "submit" at bounding box center [277, 11] width 9 height 7
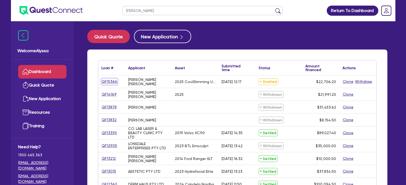
click at [106, 82] on link "QF15366" at bounding box center [109, 82] width 16 height 6
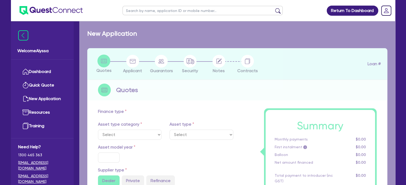
select select "TERTIARY_ASSETS"
type input "2025"
type input "27,489"
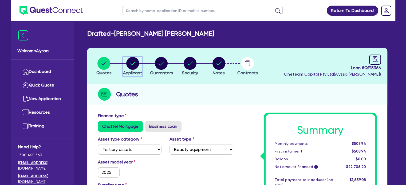
click at [130, 63] on icon "button" at bounding box center [132, 64] width 5 height 4
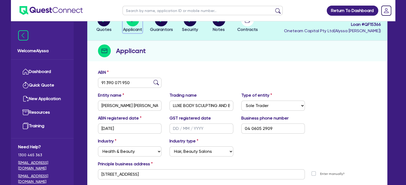
scroll to position [44, 0]
click at [39, 67] on link "Dashboard" at bounding box center [42, 72] width 48 height 14
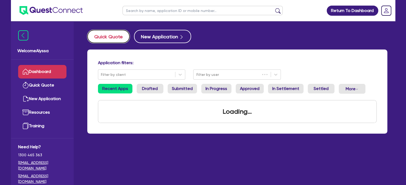
click at [111, 38] on button "Quick Quote" at bounding box center [108, 36] width 42 height 13
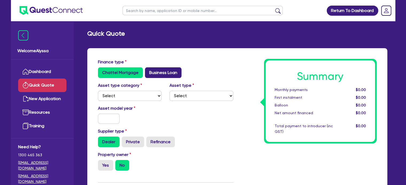
click at [164, 73] on label "Business Loan" at bounding box center [163, 72] width 37 height 11
click at [148, 71] on input "Business Loan" at bounding box center [146, 68] width 3 height 3
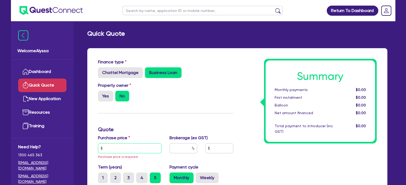
click at [123, 150] on input "text" at bounding box center [130, 148] width 64 height 10
paste input "136,399.45"
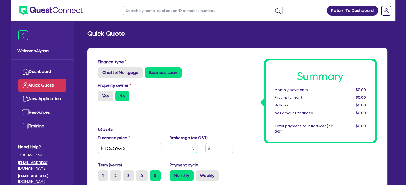
click at [191, 149] on input "text" at bounding box center [183, 148] width 28 height 10
click at [208, 99] on div "Property owner Yes No" at bounding box center [165, 93] width 143 height 23
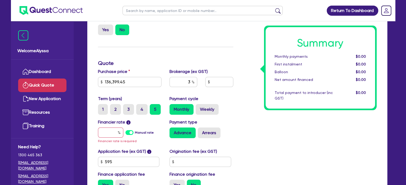
scroll to position [67, 0]
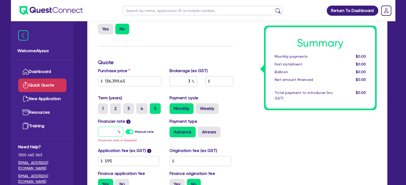
click at [114, 131] on input "text" at bounding box center [110, 132] width 25 height 10
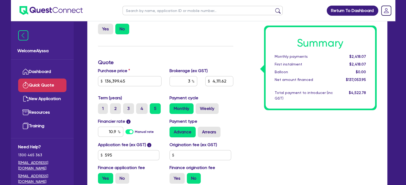
click at [257, 132] on div "Summary Monthly payments $2,418.07 First instalment $2,418.07 Balloon $0.00 Net…" at bounding box center [308, 90] width 143 height 197
click at [116, 132] on input "10.9" at bounding box center [110, 132] width 25 height 10
click at [114, 133] on input "11.5" at bounding box center [110, 132] width 25 height 10
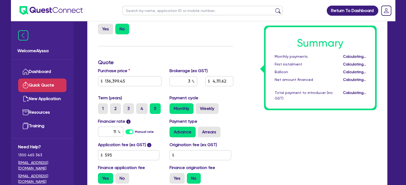
click at [282, 126] on div "Summary Monthly payments Calculating... First instalment Calculating... Balloon…" at bounding box center [308, 90] width 143 height 197
click at [115, 131] on input "11" at bounding box center [110, 132] width 25 height 10
click at [306, 134] on div "Summary Monthly payments $3,050.27 First instalment $3,050.27 Balloon $0.00 Net…" at bounding box center [308, 90] width 143 height 197
click at [106, 129] on input "10.9" at bounding box center [110, 132] width 25 height 10
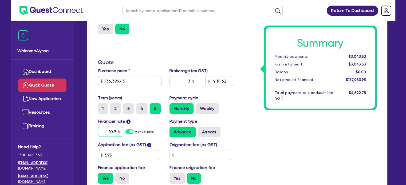
click at [106, 129] on input "10.9" at bounding box center [110, 132] width 25 height 10
click at [256, 144] on div "Summary Monthly payments Calculating... First instalment Calculating... Balloon…" at bounding box center [308, 90] width 143 height 197
drag, startPoint x: 127, startPoint y: 83, endPoint x: 86, endPoint y: 75, distance: 42.1
click at [86, 75] on div "Finance type Chattel Mortgage Business Loan Asset type category Select Cars and…" at bounding box center [237, 101] width 308 height 241
click at [185, 47] on div "Finance type Chattel Mortgage Business Loan Asset type category Select Cars and…" at bounding box center [165, 90] width 143 height 197
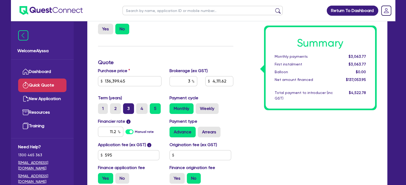
click at [130, 109] on label "3" at bounding box center [128, 108] width 11 height 11
click at [126, 107] on input "3" at bounding box center [124, 104] width 3 height 3
click at [109, 82] on input "136,399.45" at bounding box center [130, 81] width 64 height 10
click at [159, 64] on h3 "Quote" at bounding box center [165, 62] width 135 height 6
click at [153, 108] on label "5" at bounding box center [155, 108] width 11 height 11
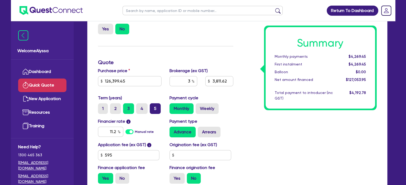
click at [153, 107] on input "5" at bounding box center [151, 104] width 3 height 3
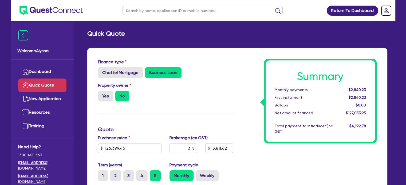
click at [165, 7] on input "text" at bounding box center [202, 10] width 160 height 9
click button "submit" at bounding box center [277, 11] width 9 height 7
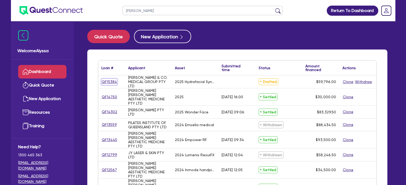
click at [109, 83] on link "QF15384" at bounding box center [109, 82] width 16 height 6
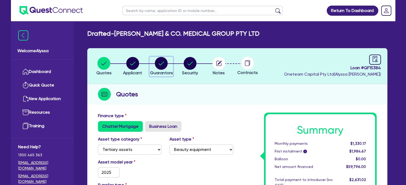
click at [161, 68] on circle "button" at bounding box center [161, 63] width 13 height 13
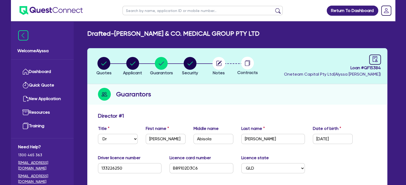
click at [151, 11] on input "text" at bounding box center [202, 10] width 160 height 9
